Goal: Information Seeking & Learning: Check status

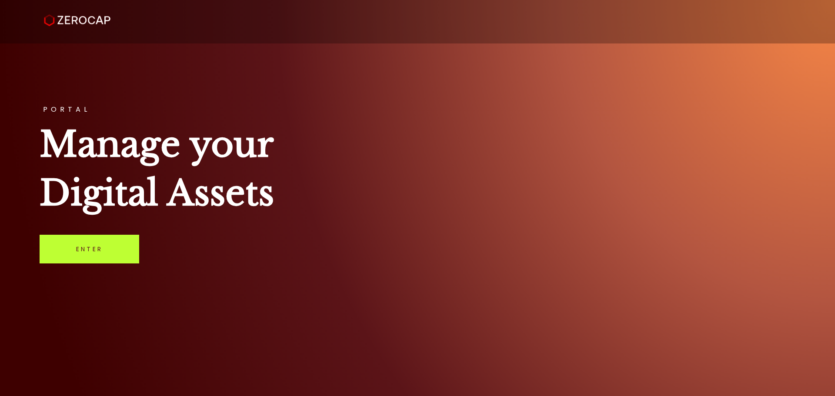
click at [102, 251] on link "Enter" at bounding box center [90, 249] width 100 height 29
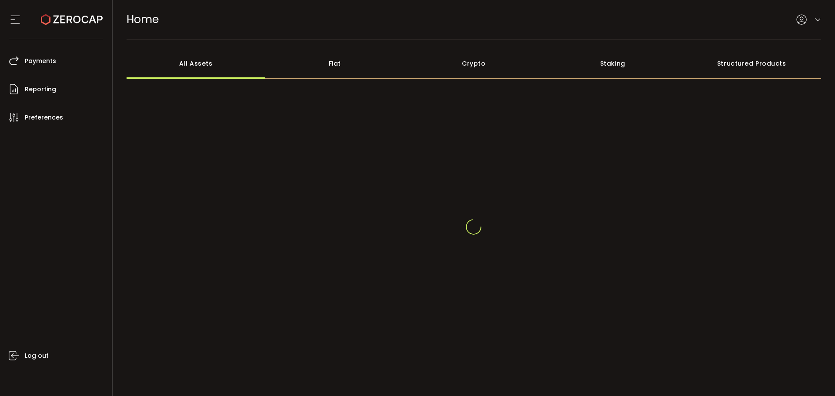
click at [814, 22] on icon at bounding box center [817, 20] width 7 height 7
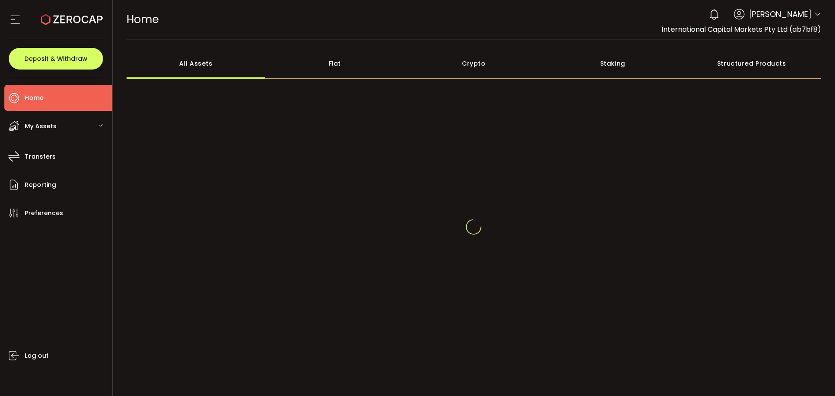
click at [815, 20] on div at bounding box center [817, 15] width 7 height 9
click at [814, 16] on icon at bounding box center [817, 14] width 7 height 7
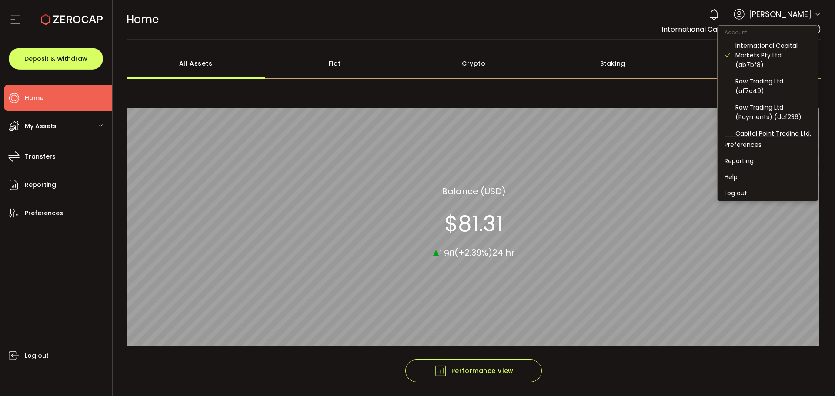
click at [817, 15] on icon at bounding box center [817, 14] width 7 height 7
click at [791, 98] on div "Raw Trading Ltd (af7c49)" at bounding box center [768, 86] width 87 height 26
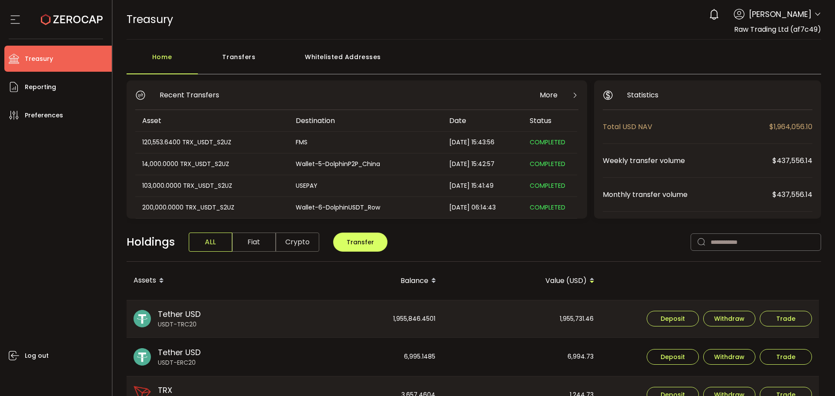
click at [810, 17] on div "0 Anna Pastusenco Account International Capital Markets Pty Ltd (ab7bf8) Raw Tr…" at bounding box center [763, 14] width 117 height 19
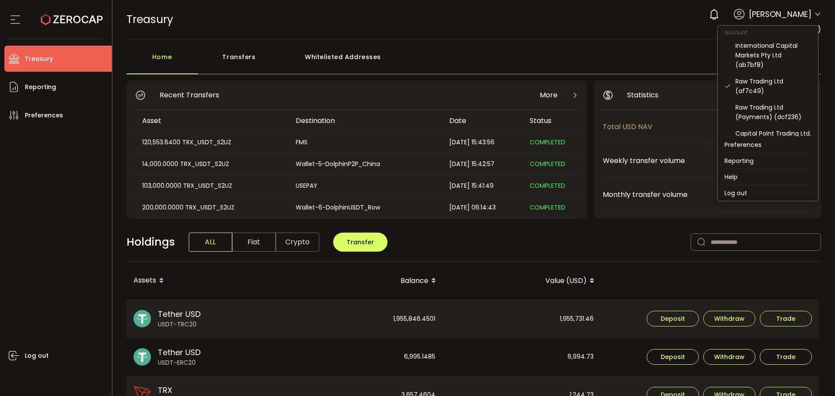
click at [815, 15] on icon at bounding box center [817, 14] width 7 height 7
click at [770, 61] on div "International Capital Markets Pty Ltd (ab7bf8)" at bounding box center [773, 55] width 76 height 29
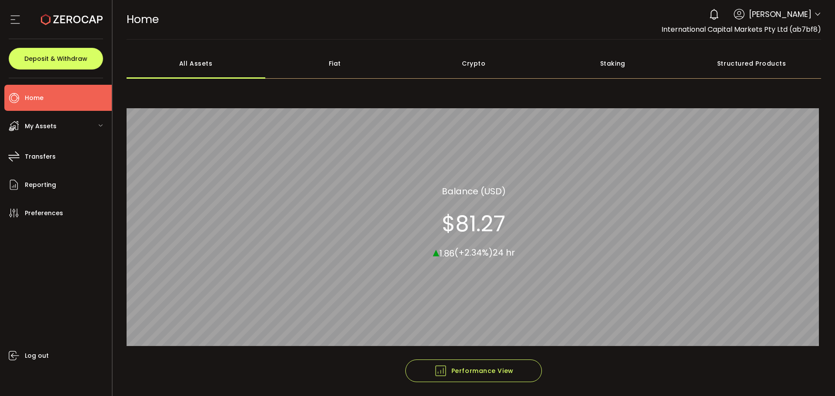
scroll to position [32, 0]
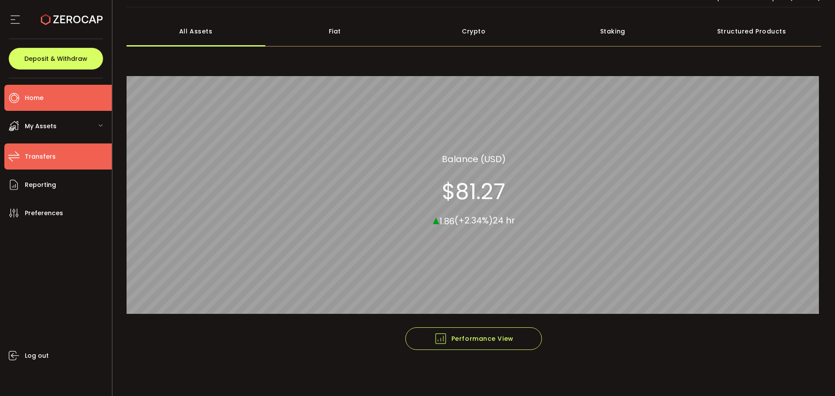
click at [47, 153] on span "Transfers" at bounding box center [40, 156] width 31 height 13
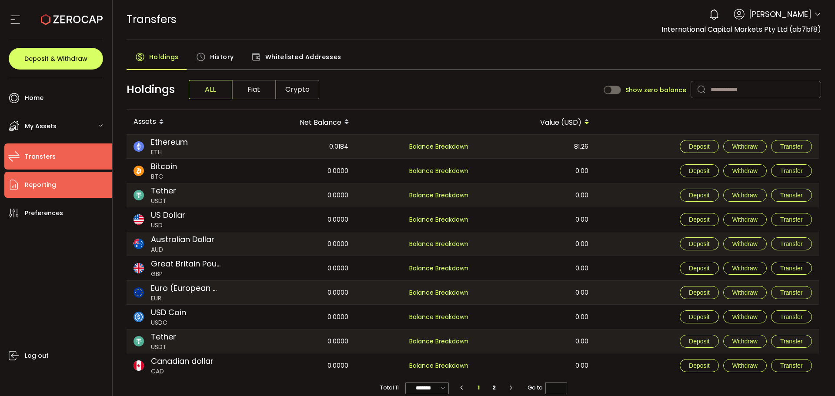
click at [34, 186] on span "Reporting" at bounding box center [40, 185] width 31 height 13
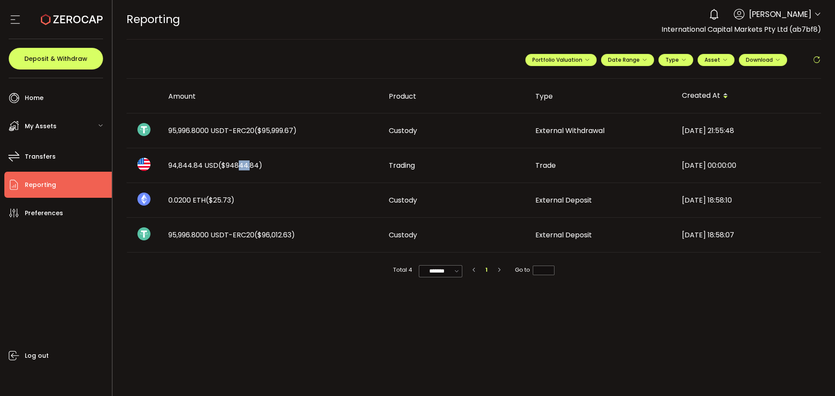
drag, startPoint x: 235, startPoint y: 167, endPoint x: 248, endPoint y: 166, distance: 12.7
click at [248, 166] on span "($94844.84)" at bounding box center [240, 165] width 44 height 10
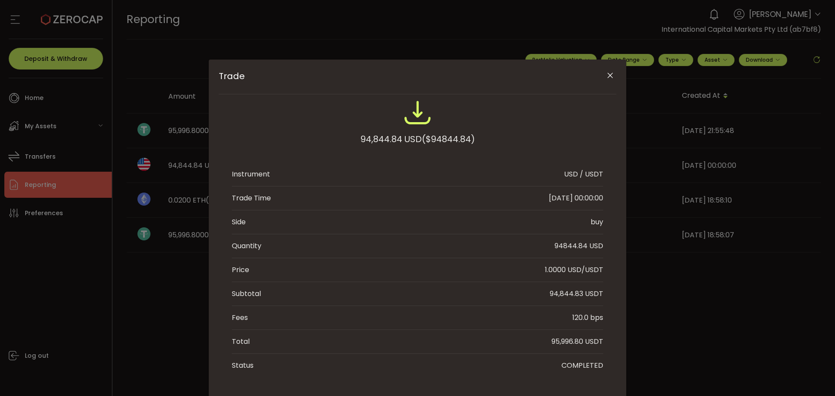
click at [609, 78] on icon "Close" at bounding box center [610, 75] width 9 height 9
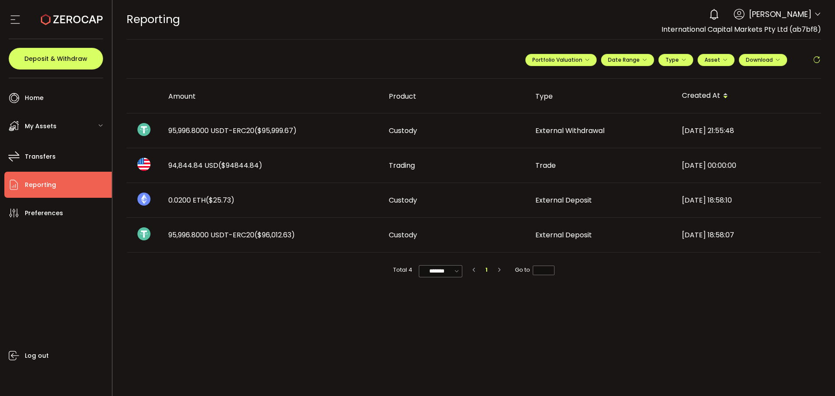
click at [228, 292] on main "**********" at bounding box center [474, 218] width 723 height 357
